Goal: Check status: Check status

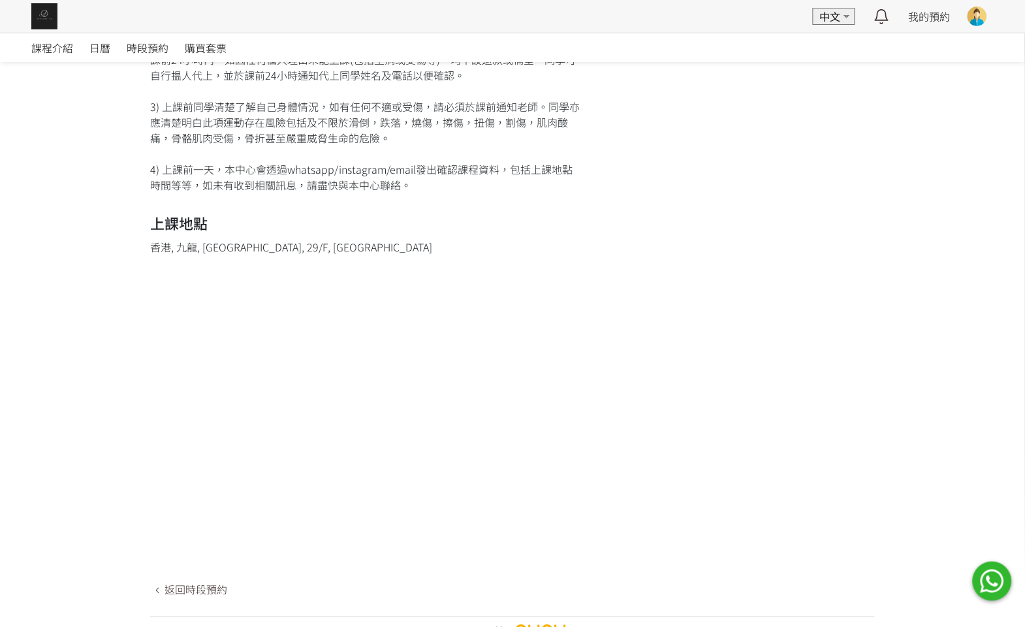
scroll to position [756, 0]
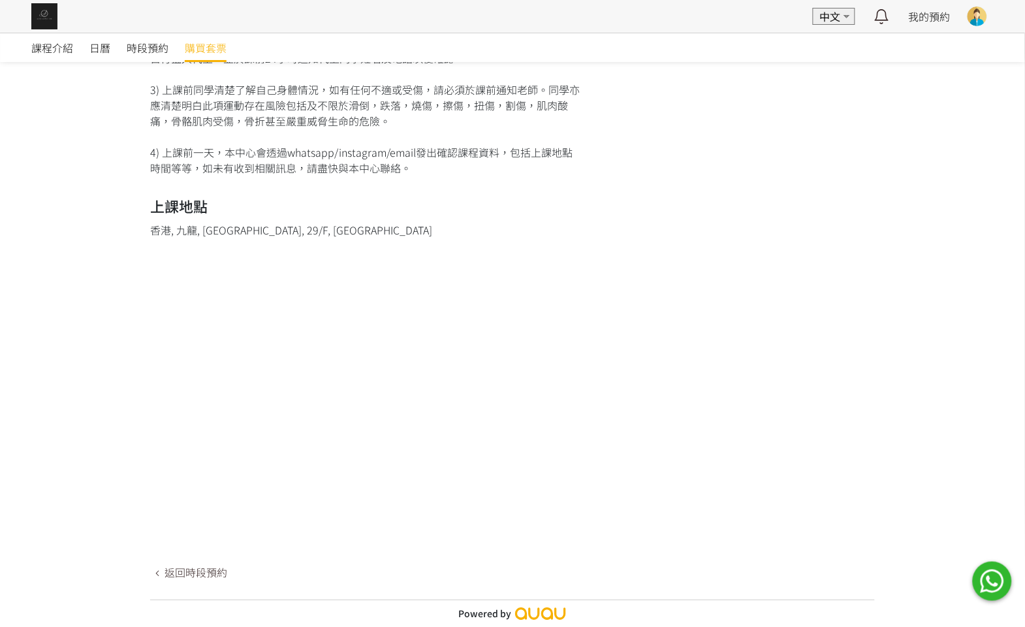
click at [185, 46] on span "購買套票" at bounding box center [206, 48] width 42 height 16
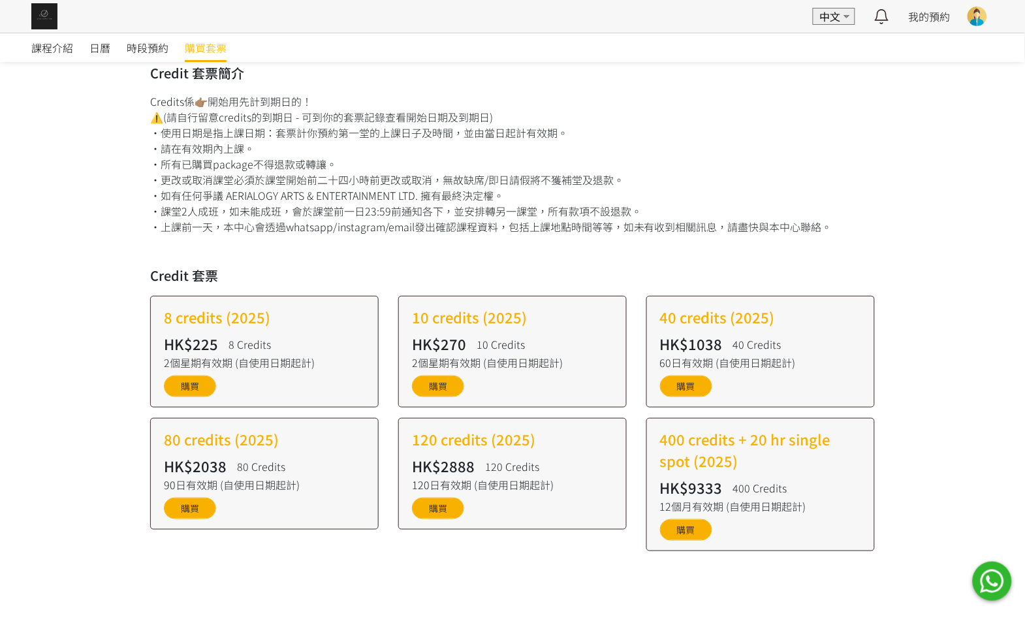
scroll to position [138, 0]
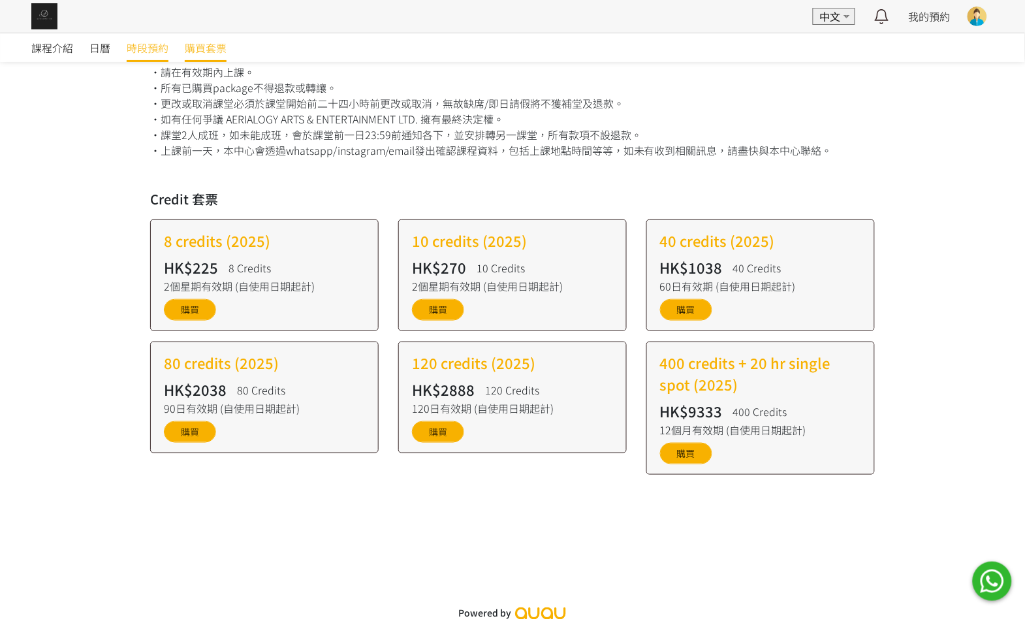
click at [139, 42] on span "時段預約" at bounding box center [148, 48] width 42 height 16
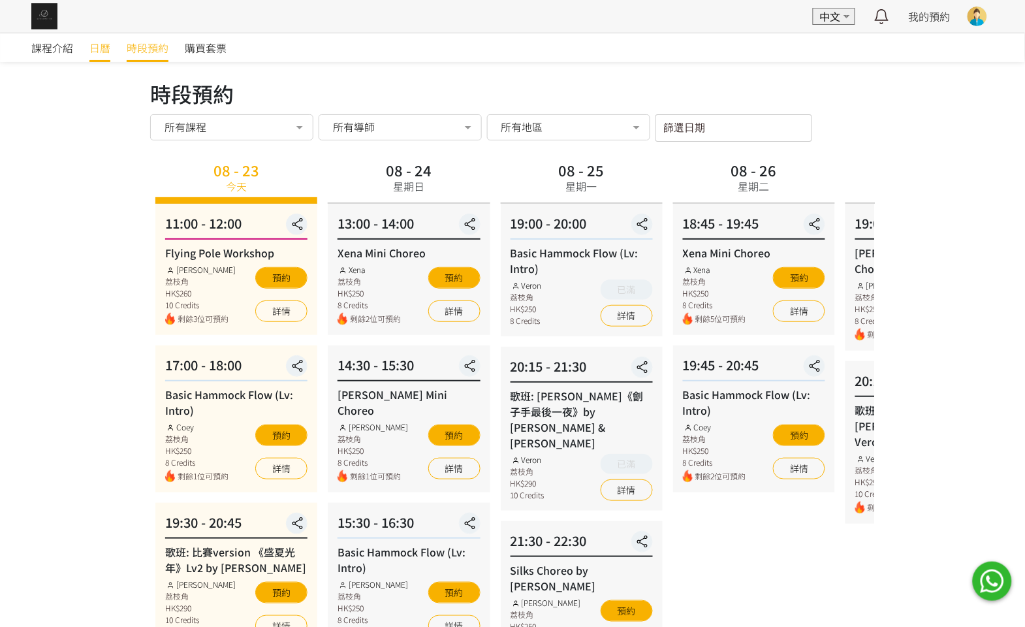
click at [100, 37] on link "日曆" at bounding box center [99, 47] width 21 height 29
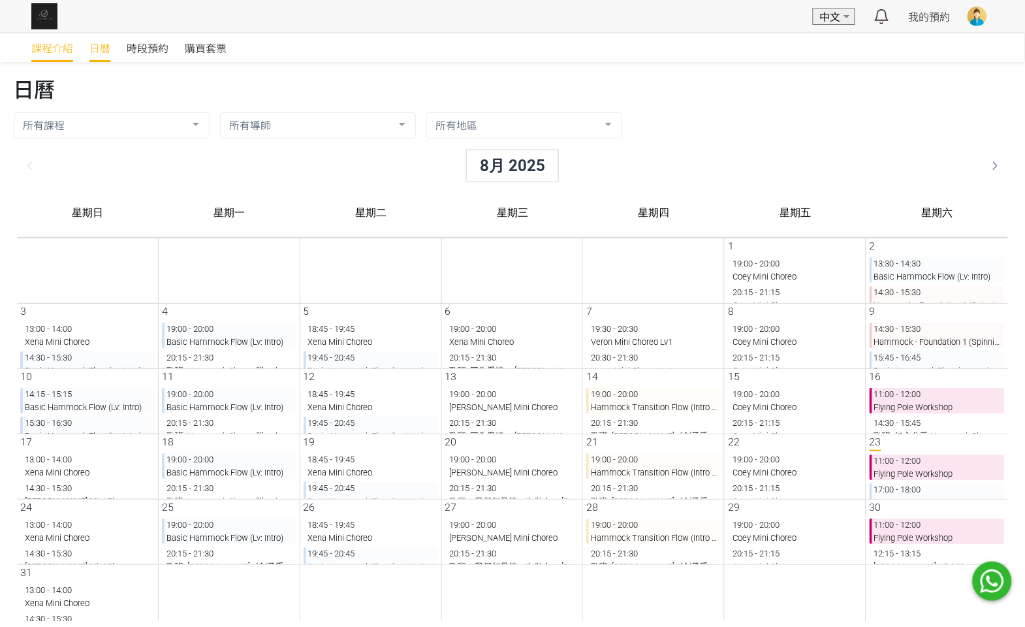
click at [42, 45] on span "課程介紹" at bounding box center [52, 48] width 42 height 16
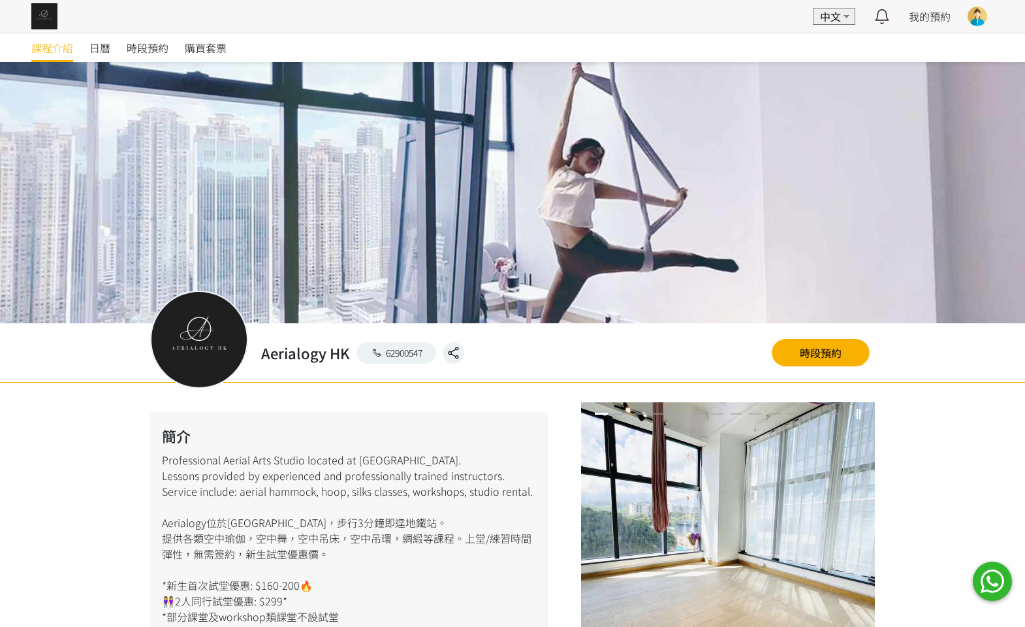
scroll to position [850, 0]
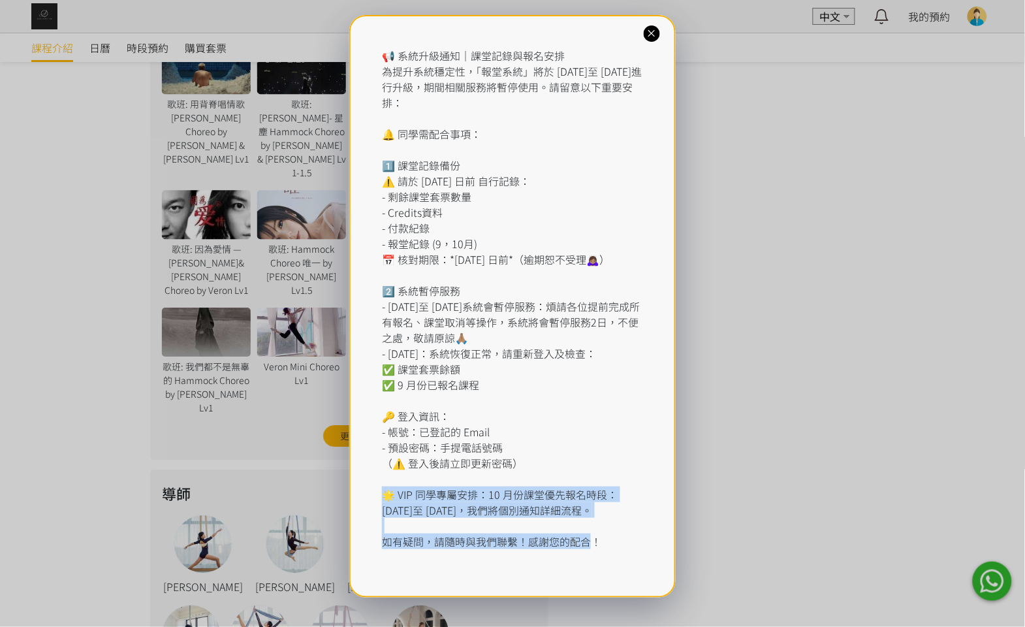
drag, startPoint x: 559, startPoint y: 550, endPoint x: 350, endPoint y: 501, distance: 214.6
click at [350, 501] on div "📢 系統升級通知｜課堂記錄與報名安排 為提升系統穩定性，「報堂系統」將於 [DATE]至 [DATE]進行升級，期間相關服務將暫停使用。請留意以下重要安排： …" at bounding box center [512, 306] width 326 height 582
click at [411, 520] on div "📢 系統升級通知｜課堂記錄與報名安排 為提升系統穩定性，「報堂系統」將於 [DATE]至 [DATE]進行升級，期間相關服務將暫停使用。請留意以下重要安排： …" at bounding box center [512, 298] width 261 height 501
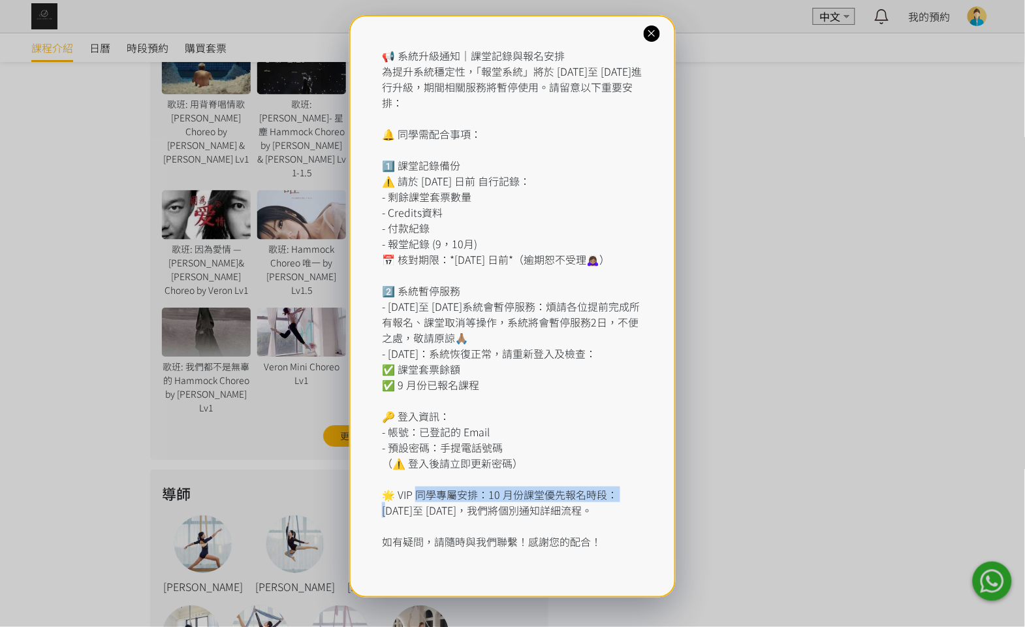
drag, startPoint x: 416, startPoint y: 501, endPoint x: 621, endPoint y: 512, distance: 204.6
click at [621, 512] on div "📢 系統升級通知｜課堂記錄與報名安排 為提升系統穩定性，「報堂系統」將於 2025 年 9 月 1 日至 2 日進行升級，期間相關服務將暫停使用。請留意以下重…" at bounding box center [512, 298] width 261 height 501
click at [745, 393] on div "📢 系統升級通知｜課堂記錄與報名安排 為提升系統穩定性，「報堂系統」將於 2025 年 9 月 1 日至 2 日進行升級，期間相關服務將暫停使用。請留意以下重…" at bounding box center [512, 313] width 1025 height 627
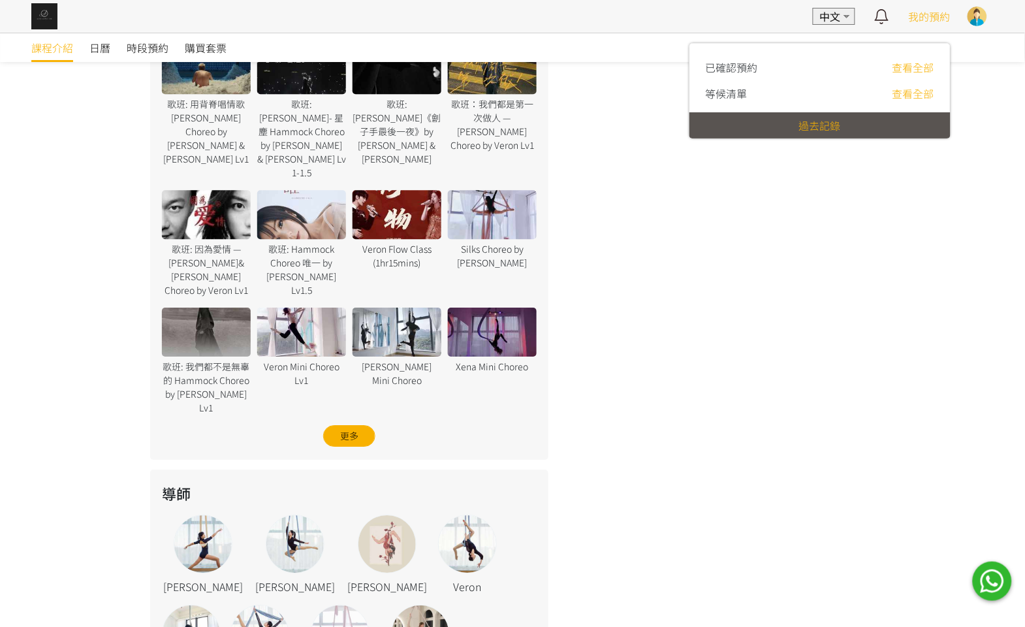
click at [937, 22] on span "我的預約" at bounding box center [929, 16] width 42 height 16
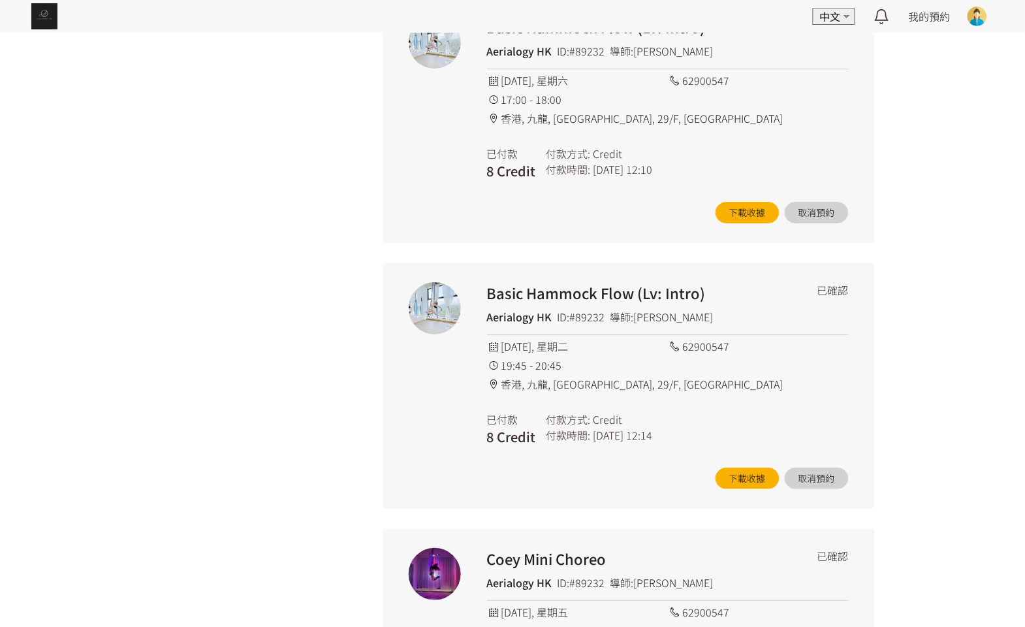
scroll to position [1174, 0]
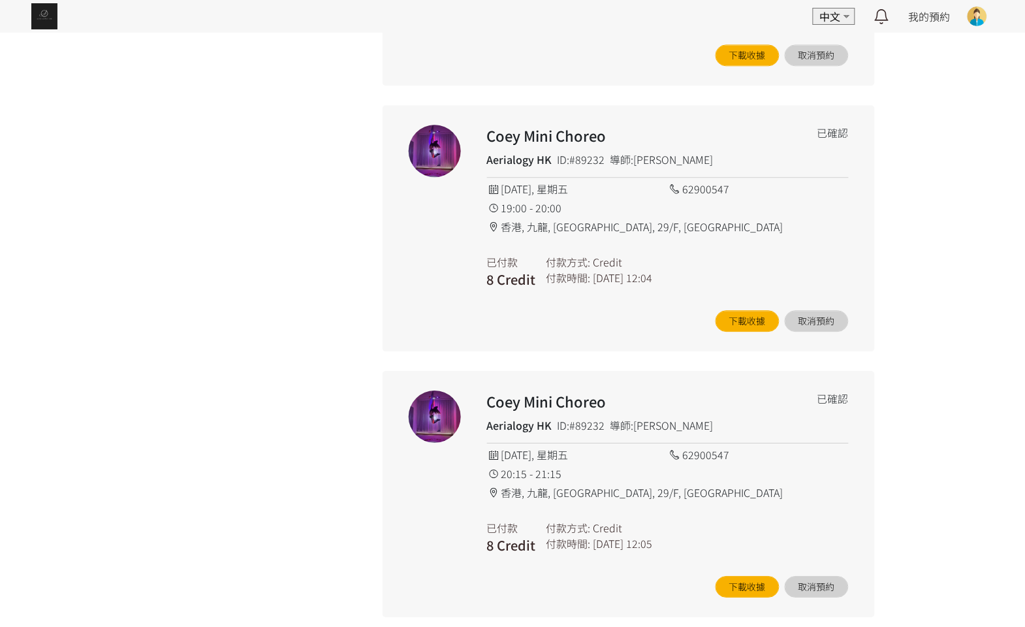
scroll to position [3371, 0]
